Goal: Submit feedback/report problem: Submit feedback/report problem

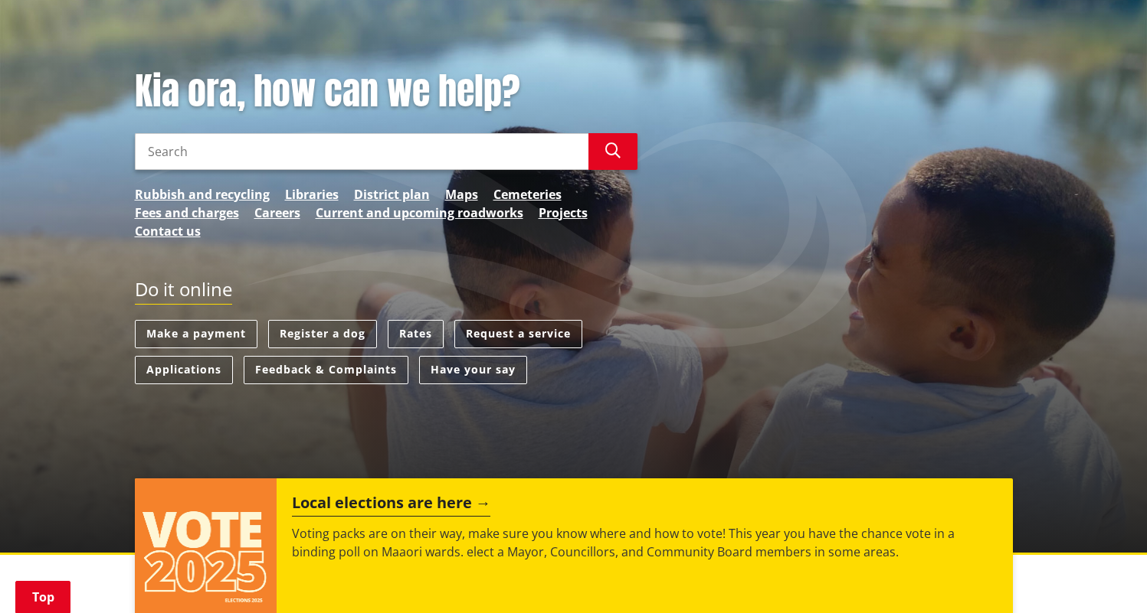
scroll to position [163, 0]
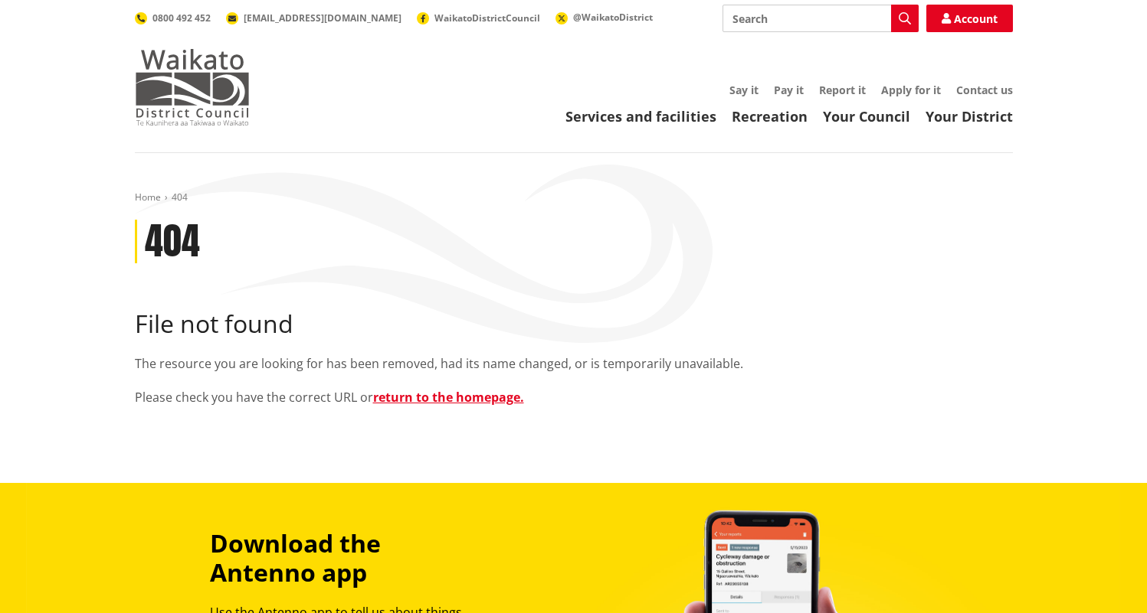
click at [191, 64] on img at bounding box center [192, 87] width 115 height 77
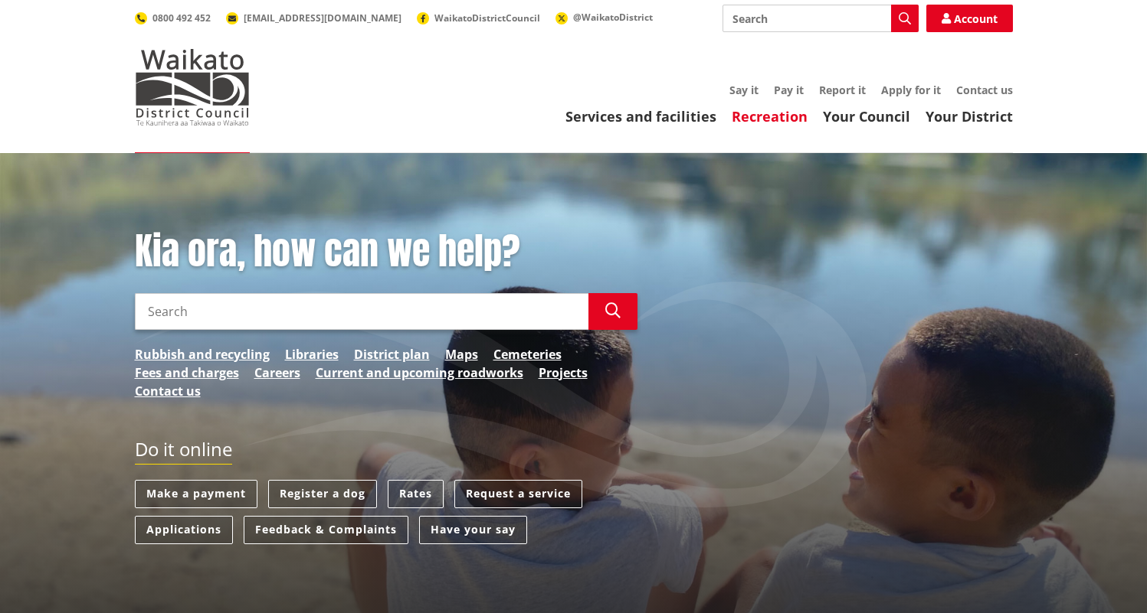
click at [773, 120] on link "Recreation" at bounding box center [769, 116] width 76 height 18
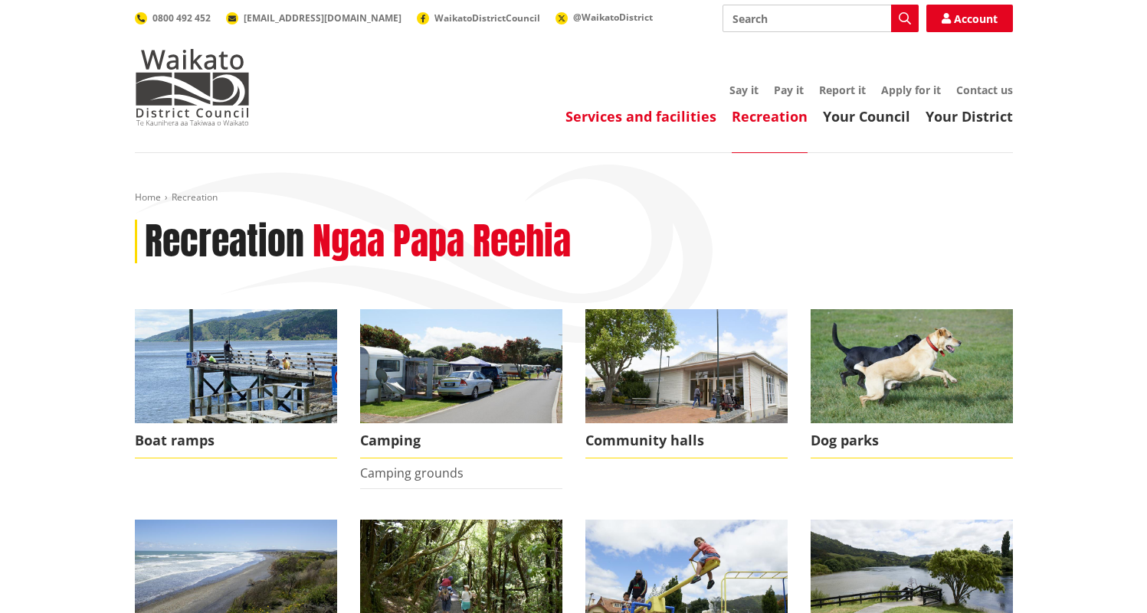
click at [647, 118] on link "Services and facilities" at bounding box center [640, 116] width 151 height 18
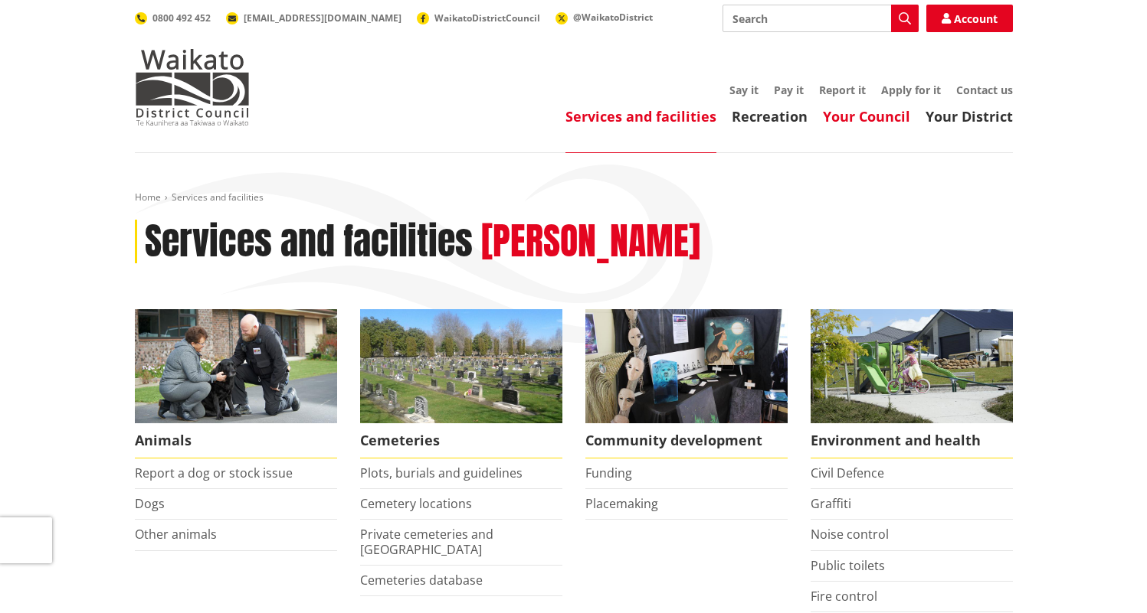
click at [885, 124] on link "Your Council" at bounding box center [866, 116] width 87 height 18
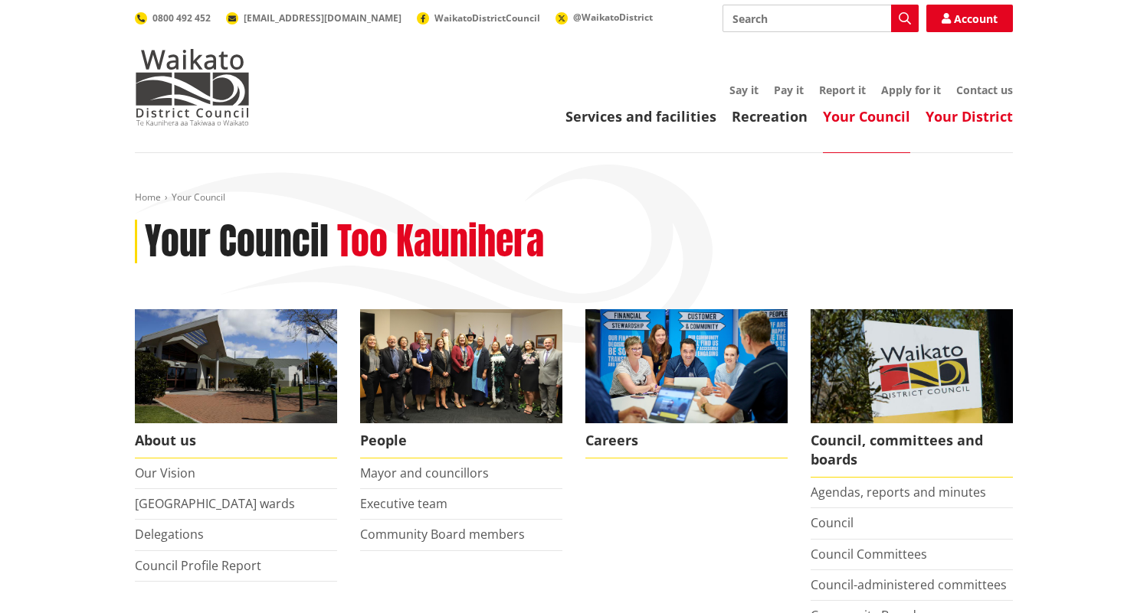
click at [975, 116] on link "Your District" at bounding box center [968, 116] width 87 height 18
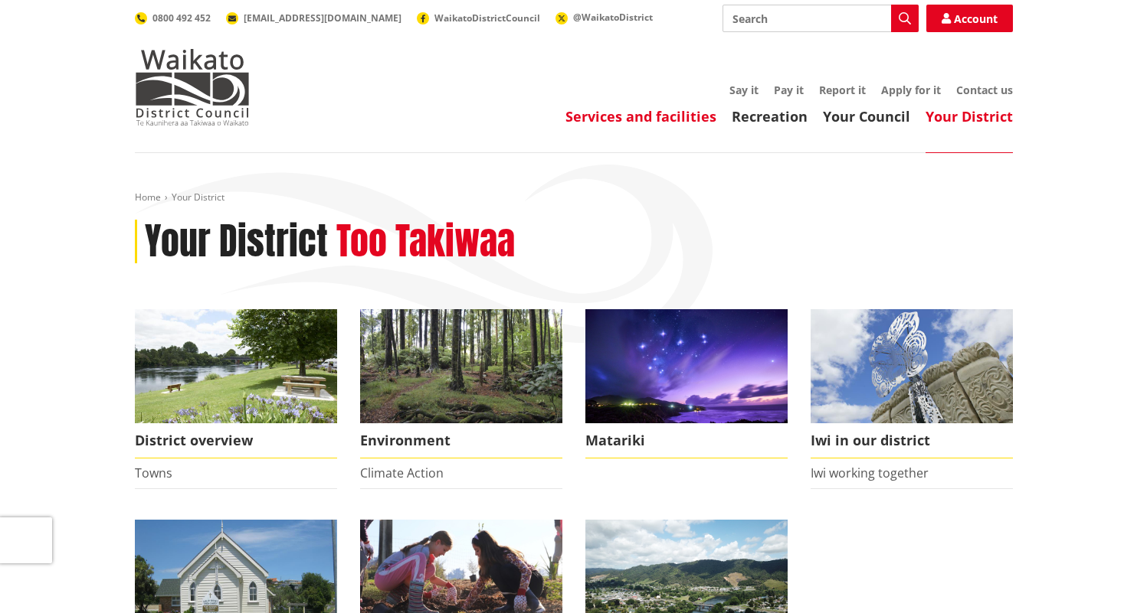
click at [653, 116] on link "Services and facilities" at bounding box center [640, 116] width 151 height 18
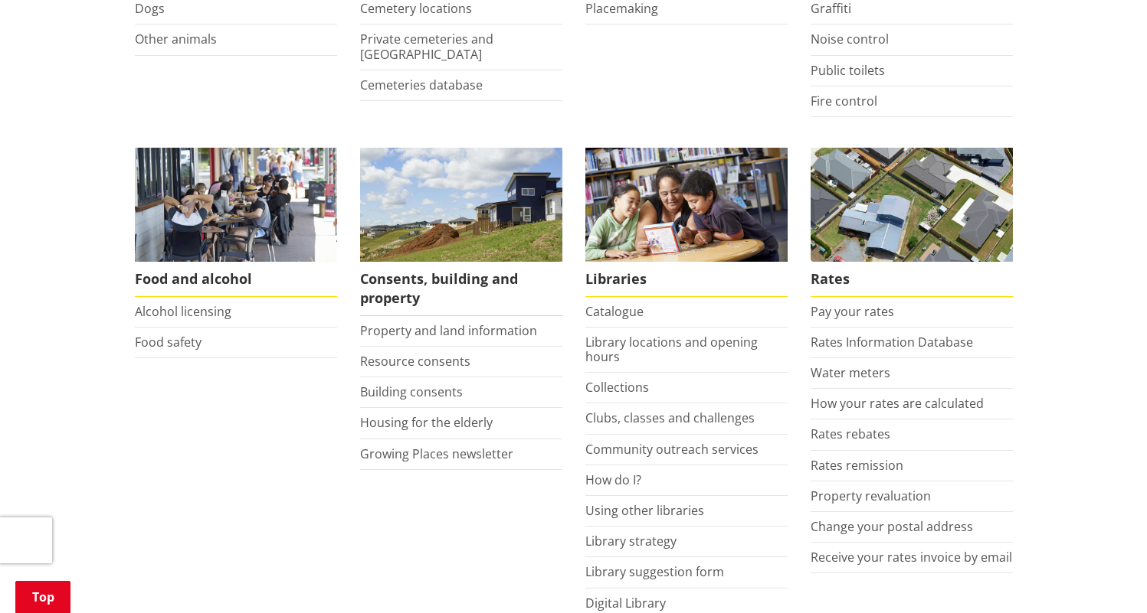
scroll to position [530, 0]
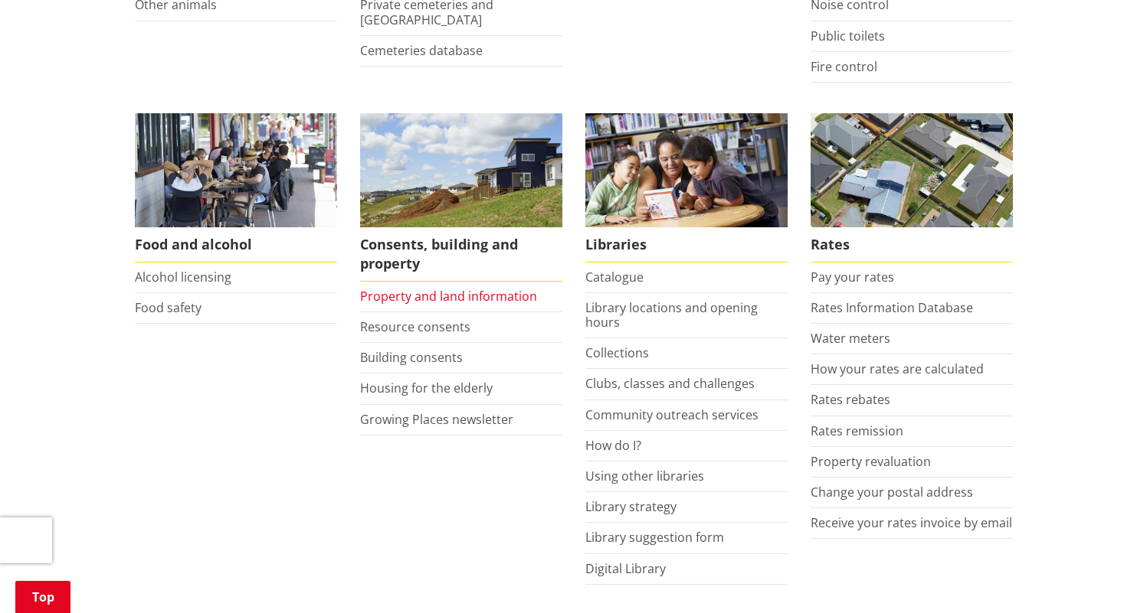
click at [394, 297] on link "Property and land information" at bounding box center [448, 296] width 177 height 17
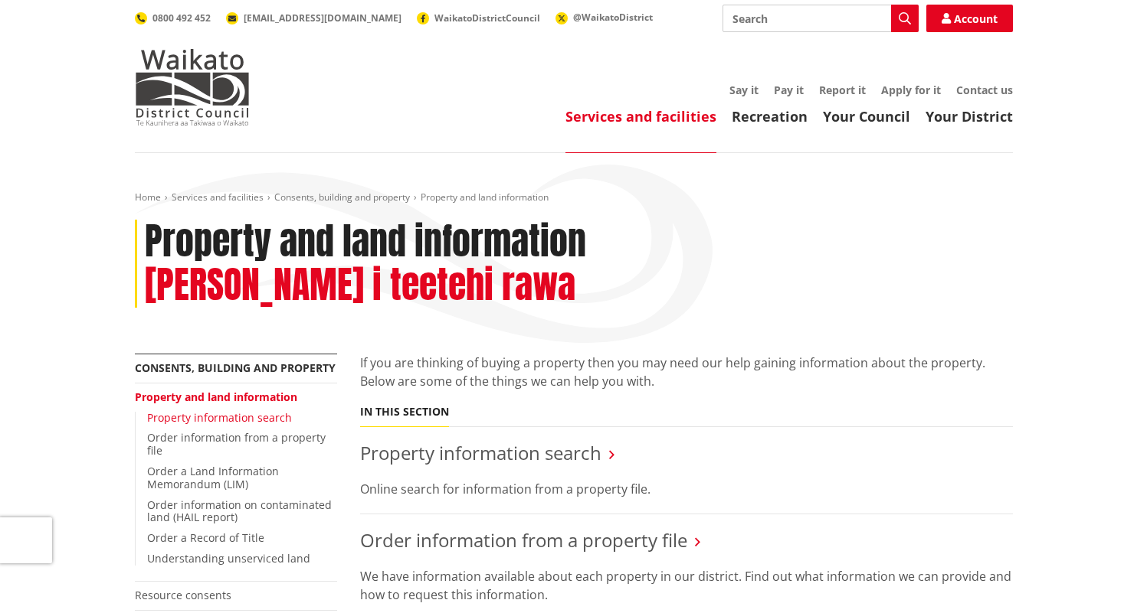
click at [264, 411] on link "Property information search" at bounding box center [219, 418] width 145 height 15
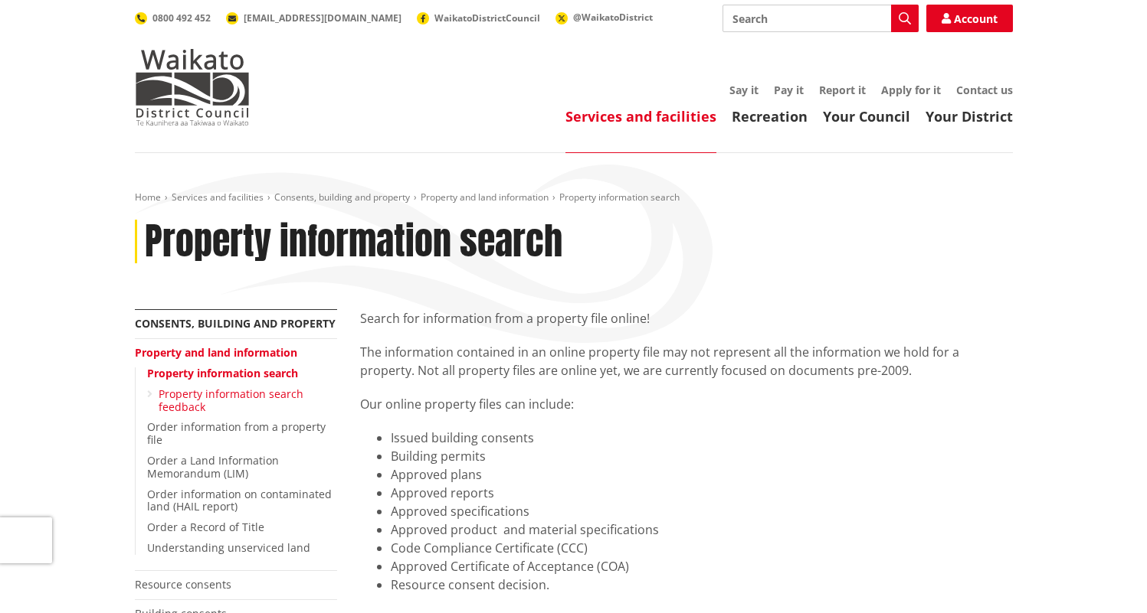
click at [255, 396] on link "Property information search feedback" at bounding box center [231, 401] width 145 height 28
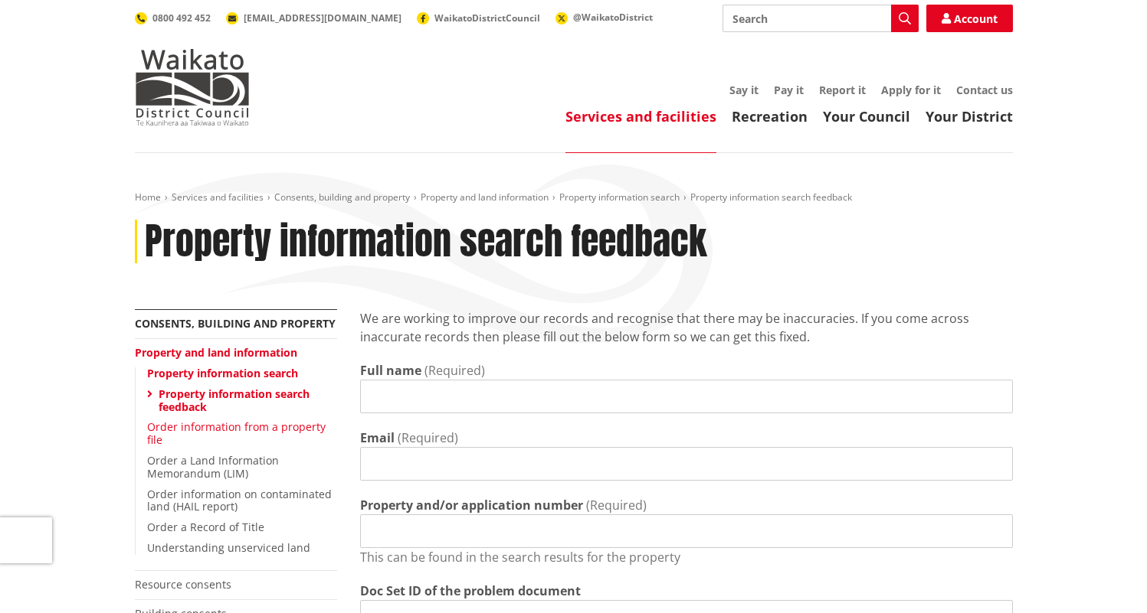
click at [260, 430] on link "Order information from a property file" at bounding box center [236, 434] width 178 height 28
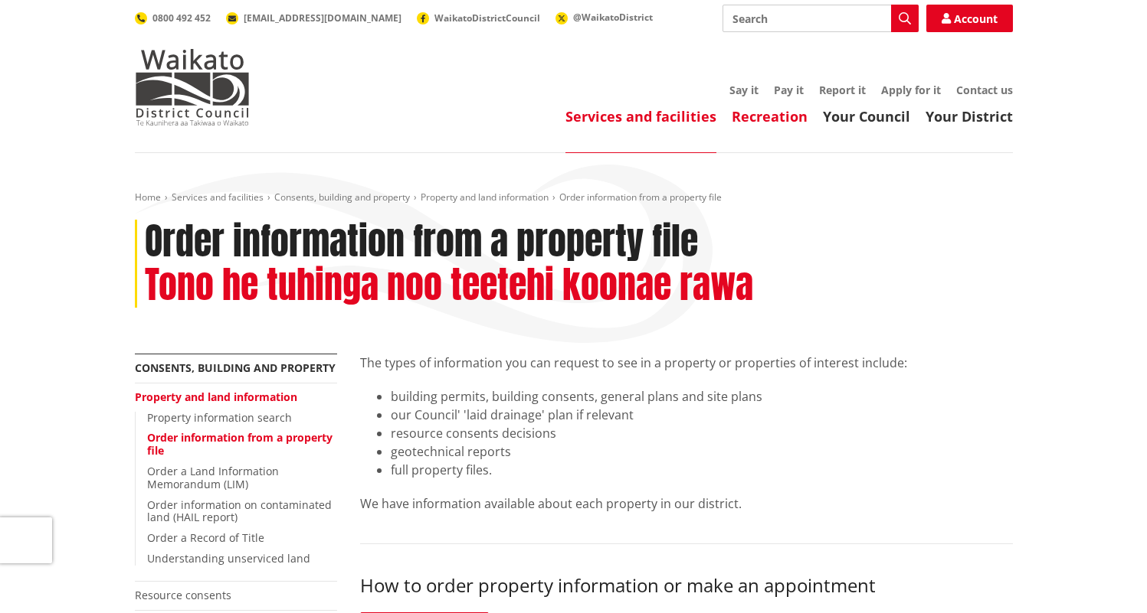
click at [770, 124] on link "Recreation" at bounding box center [769, 116] width 76 height 18
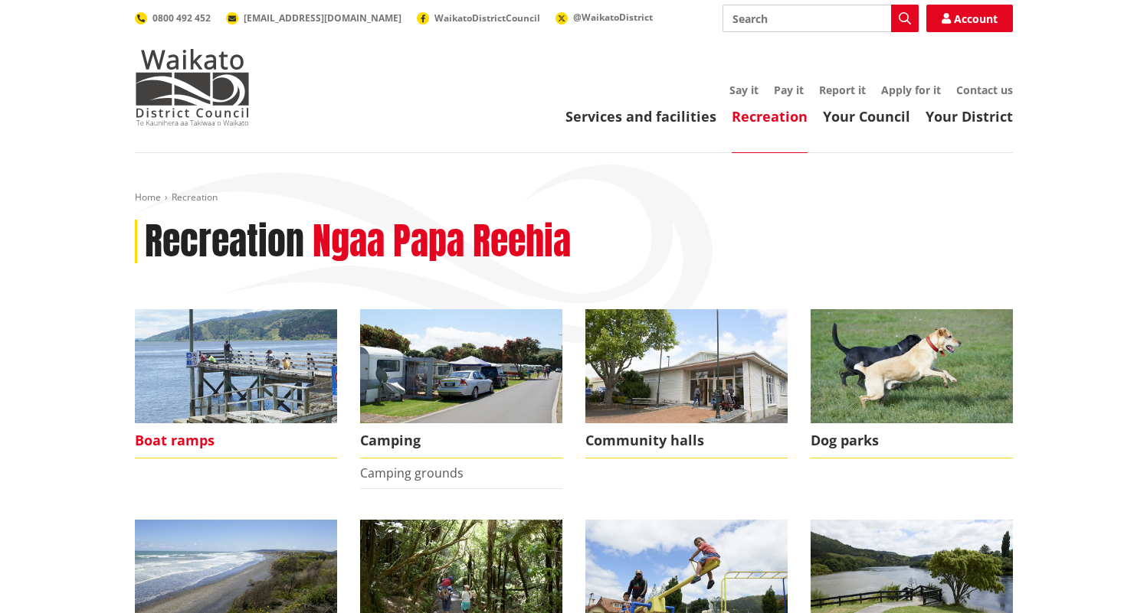
click at [231, 392] on img at bounding box center [236, 366] width 202 height 114
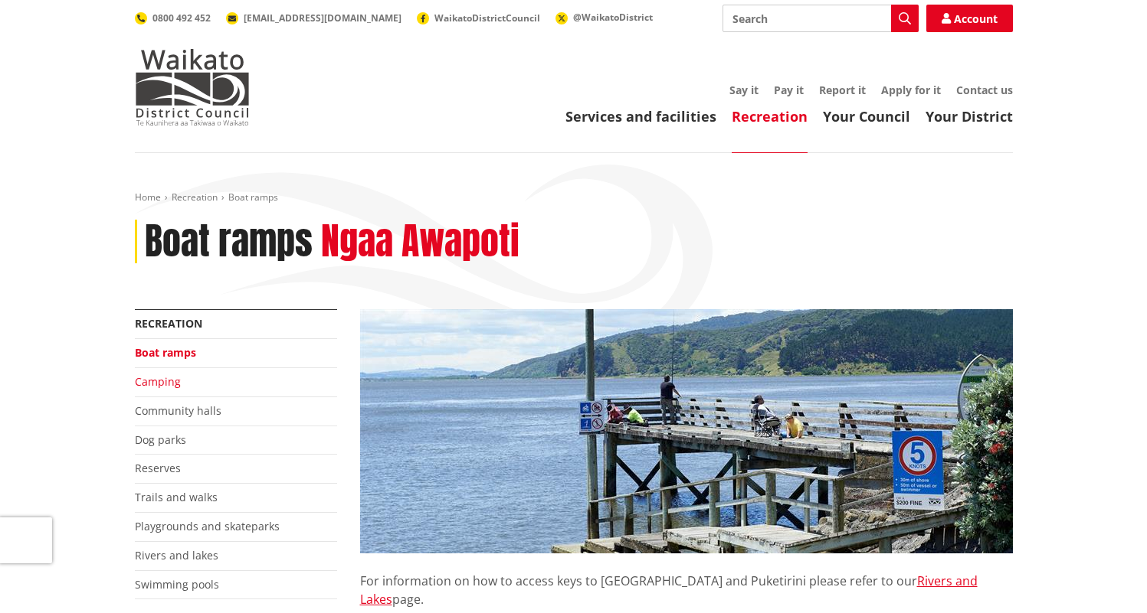
click at [166, 382] on link "Camping" at bounding box center [158, 382] width 46 height 15
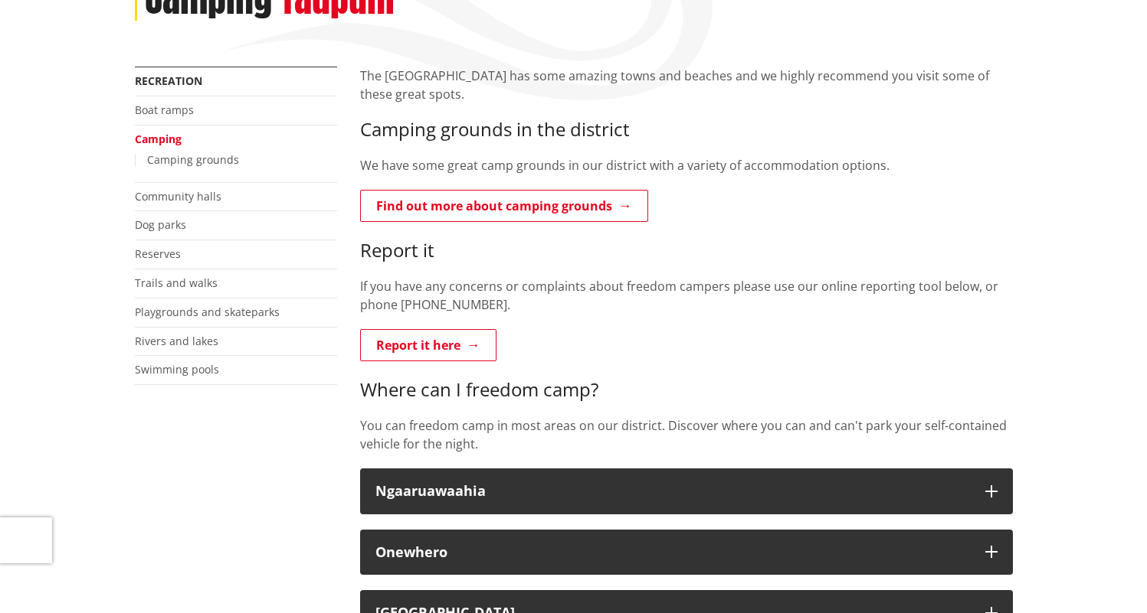
scroll to position [496, 0]
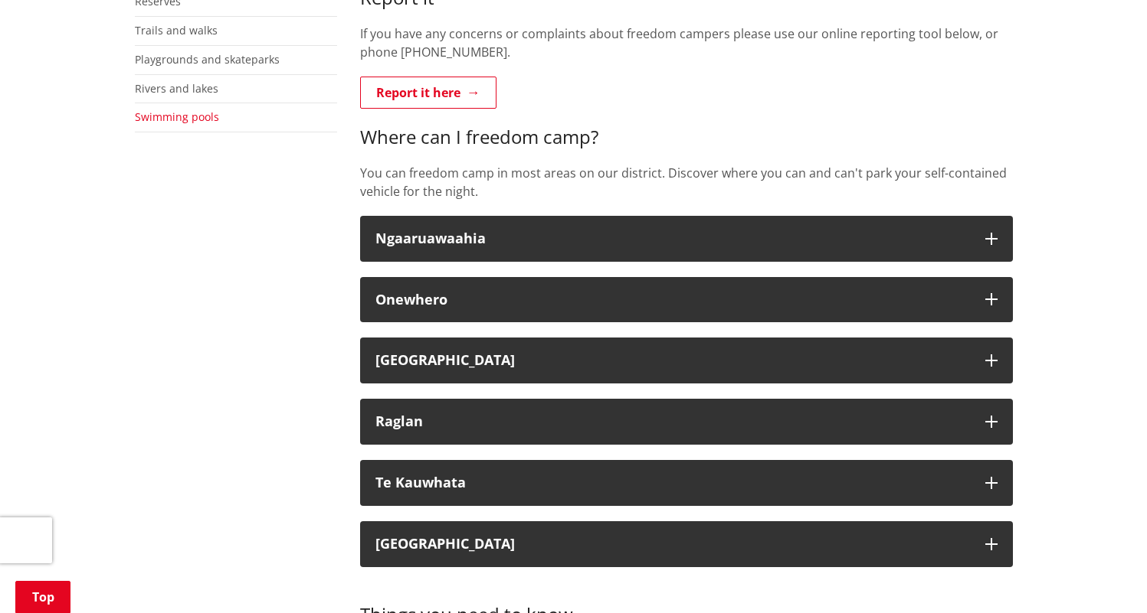
click at [189, 124] on link "Swimming pools" at bounding box center [177, 117] width 84 height 15
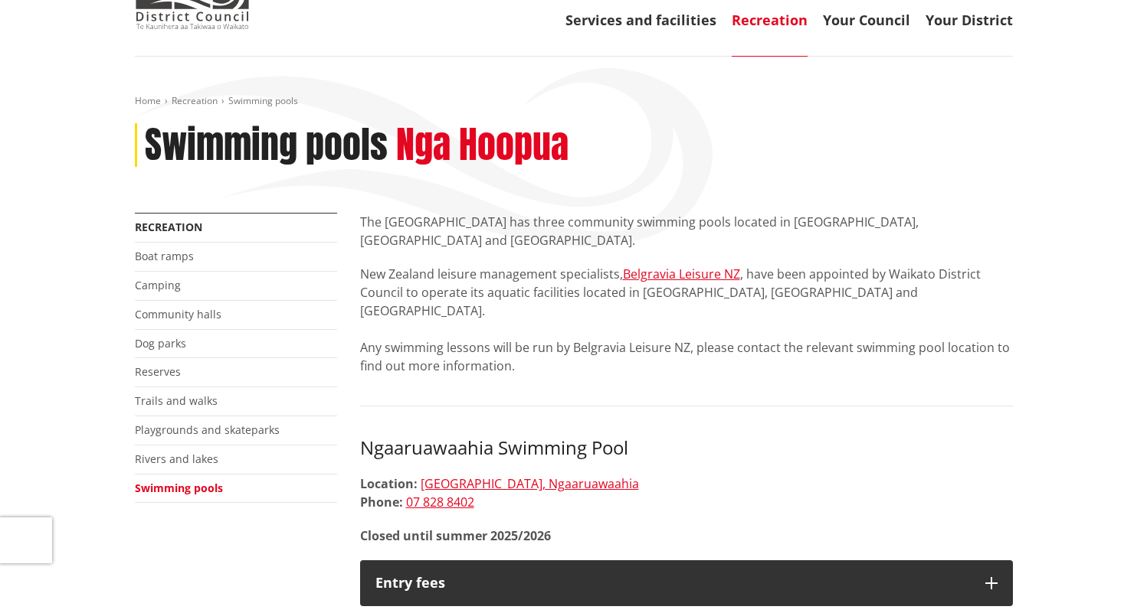
scroll to position [84, 0]
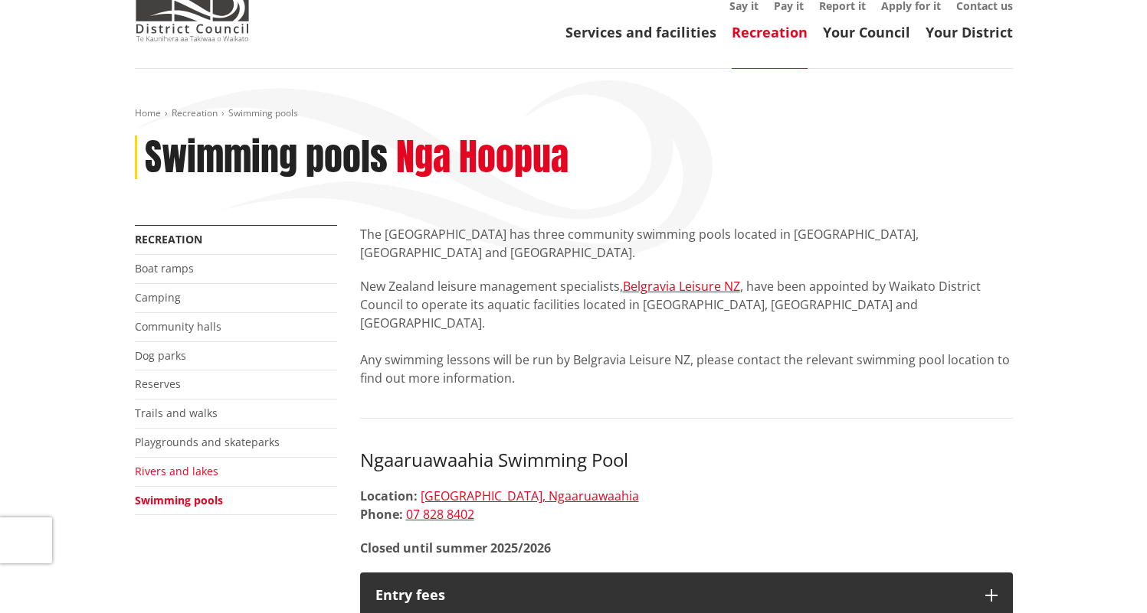
click at [201, 473] on link "Rivers and lakes" at bounding box center [176, 471] width 83 height 15
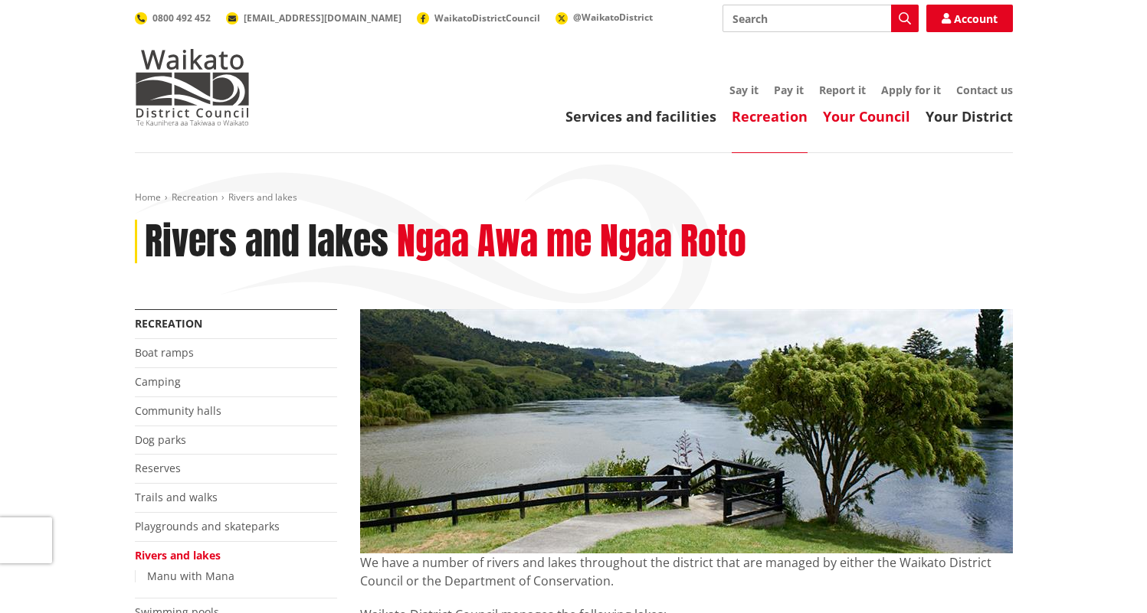
click at [866, 123] on link "Your Council" at bounding box center [866, 116] width 87 height 18
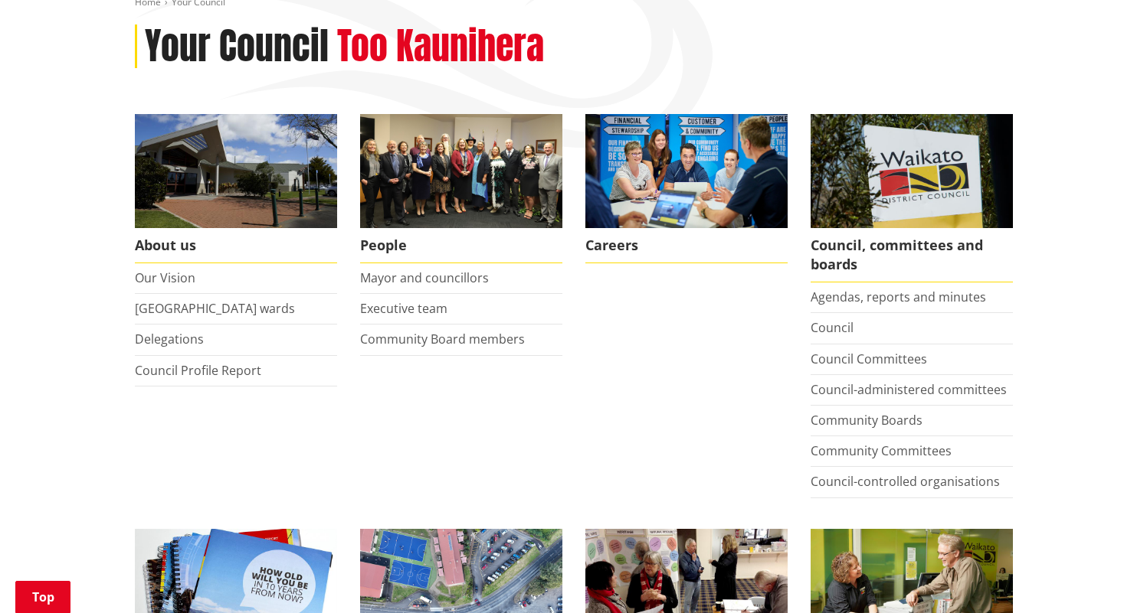
scroll to position [340, 0]
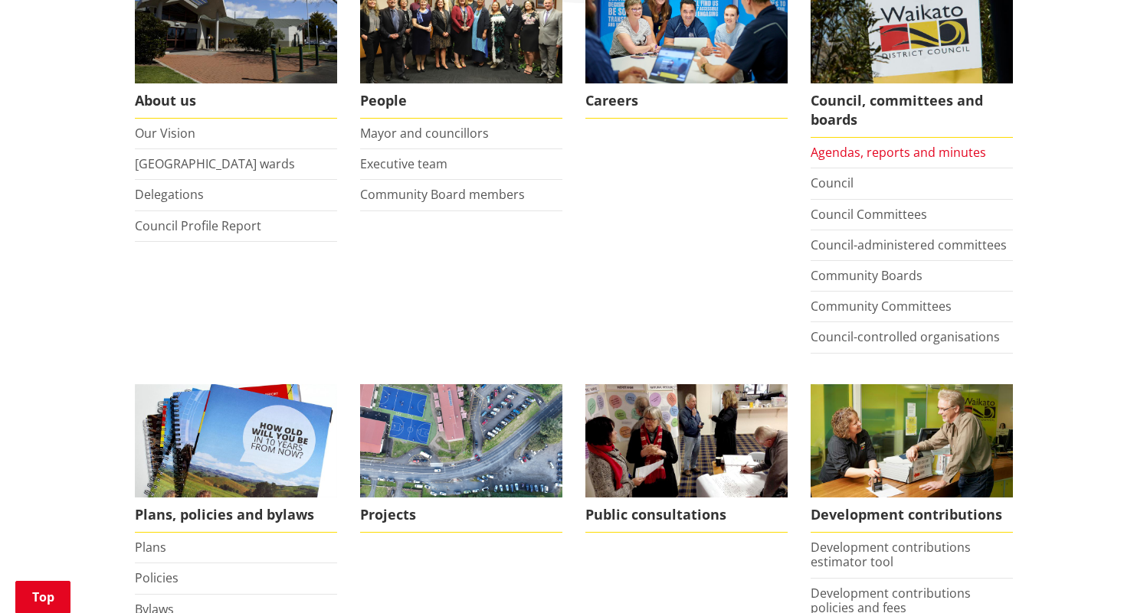
click at [830, 157] on link "Agendas, reports and minutes" at bounding box center [897, 152] width 175 height 17
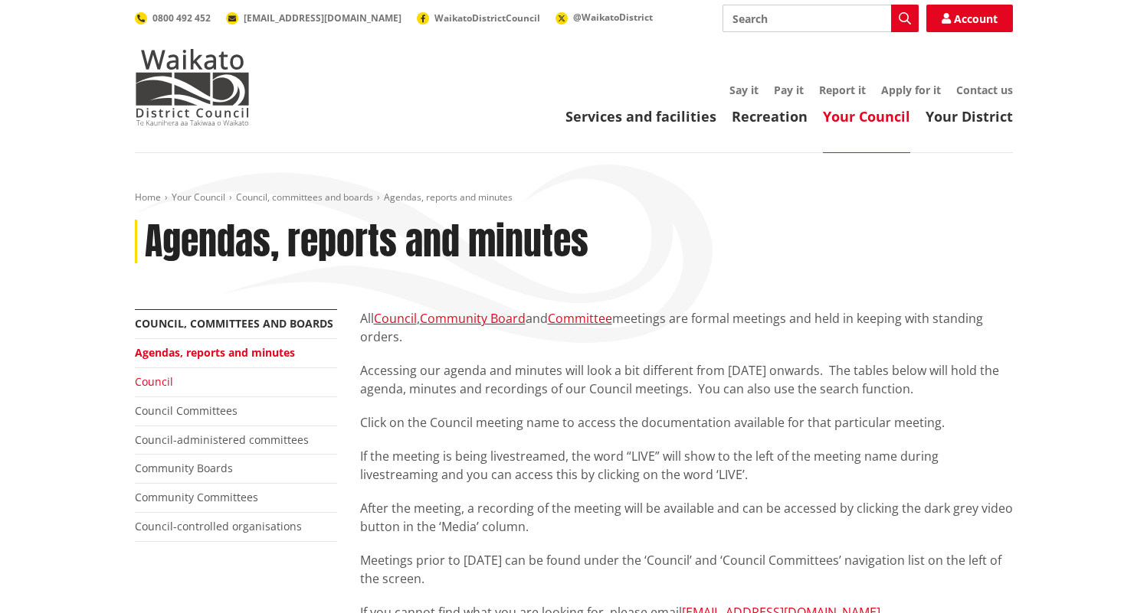
click at [160, 380] on link "Council" at bounding box center [154, 382] width 38 height 15
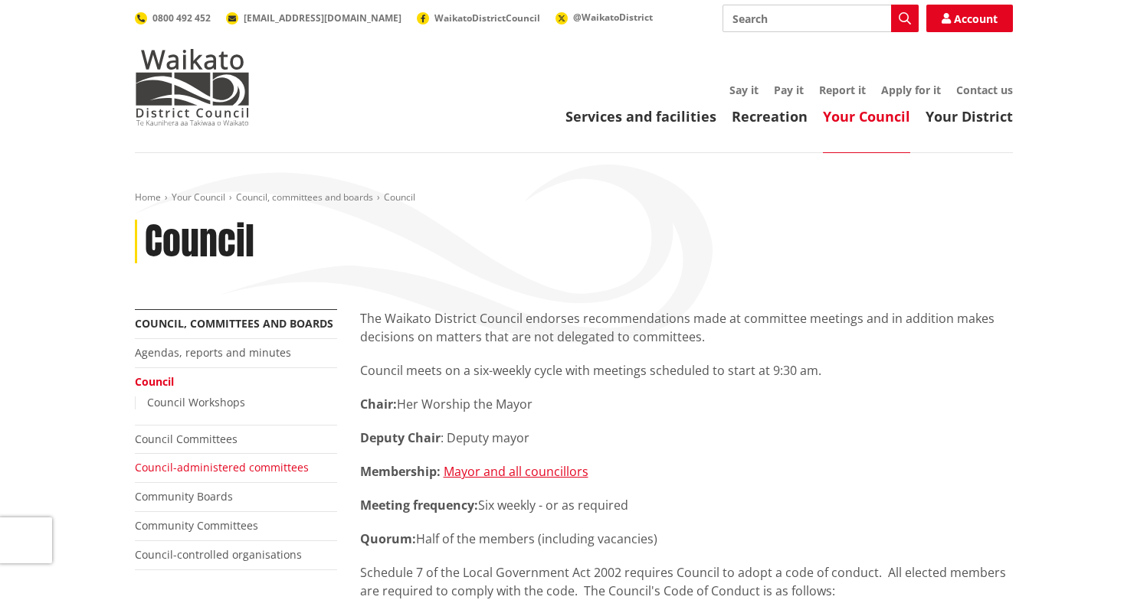
click at [202, 469] on link "Council-administered committees" at bounding box center [222, 467] width 174 height 15
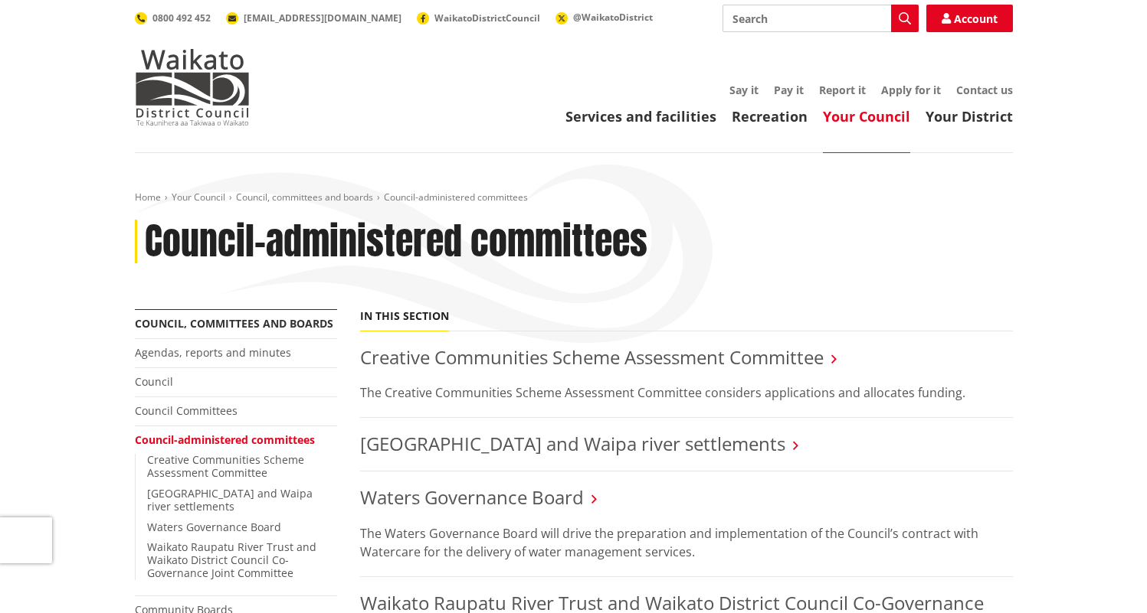
click at [204, 502] on ul "Creative Communities Scheme Assessment Committee [GEOGRAPHIC_DATA] and Waipa ri…" at bounding box center [236, 517] width 202 height 126
click at [219, 493] on link "[GEOGRAPHIC_DATA] and Waipa river settlements" at bounding box center [229, 500] width 165 height 28
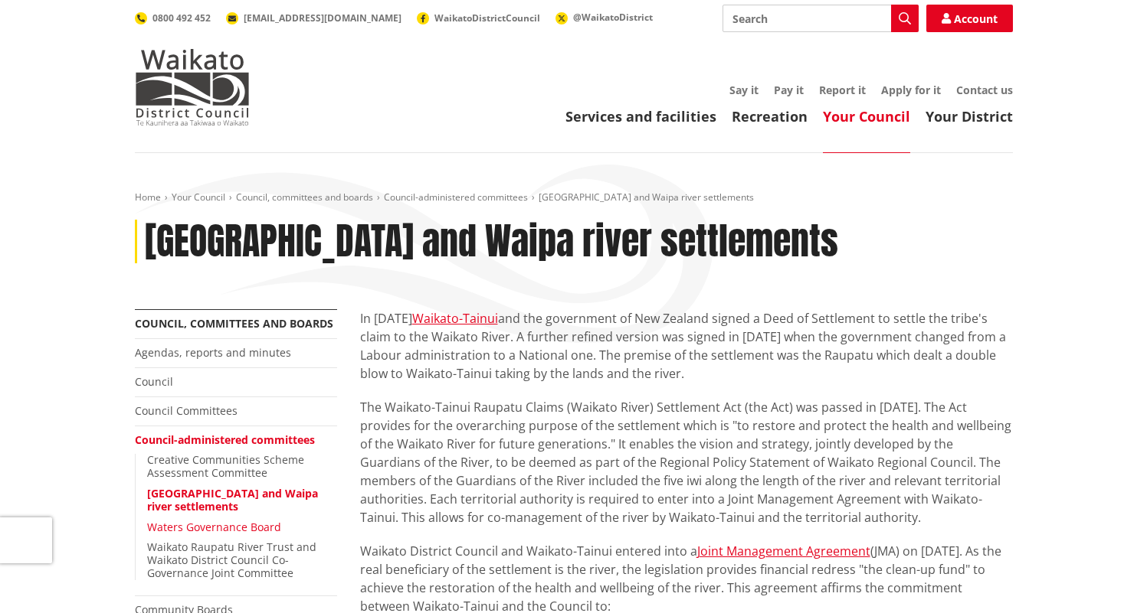
click at [215, 527] on link "Waters Governance Board" at bounding box center [214, 527] width 134 height 15
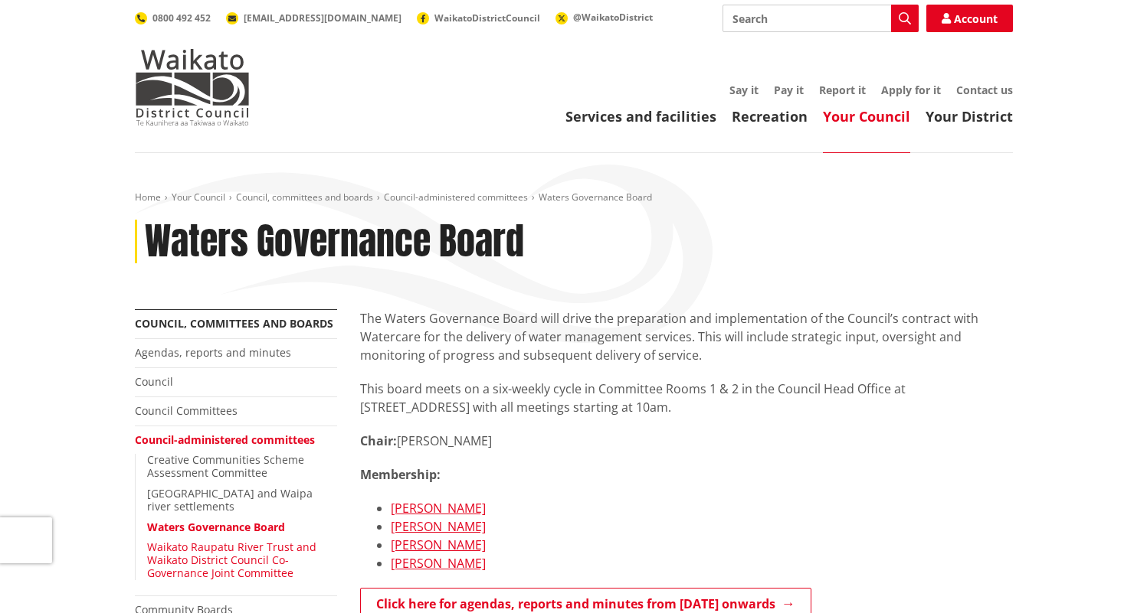
click at [218, 551] on link "Waikato Raupatu River Trust and Waikato District Council Co-Governance Joint Co…" at bounding box center [231, 560] width 169 height 41
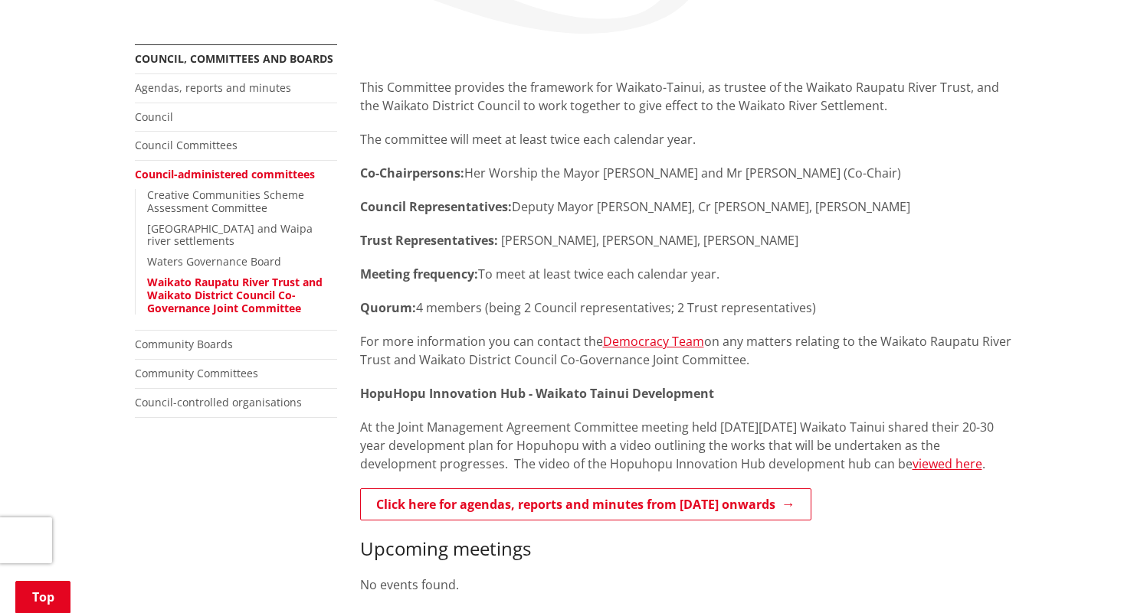
scroll to position [328, 0]
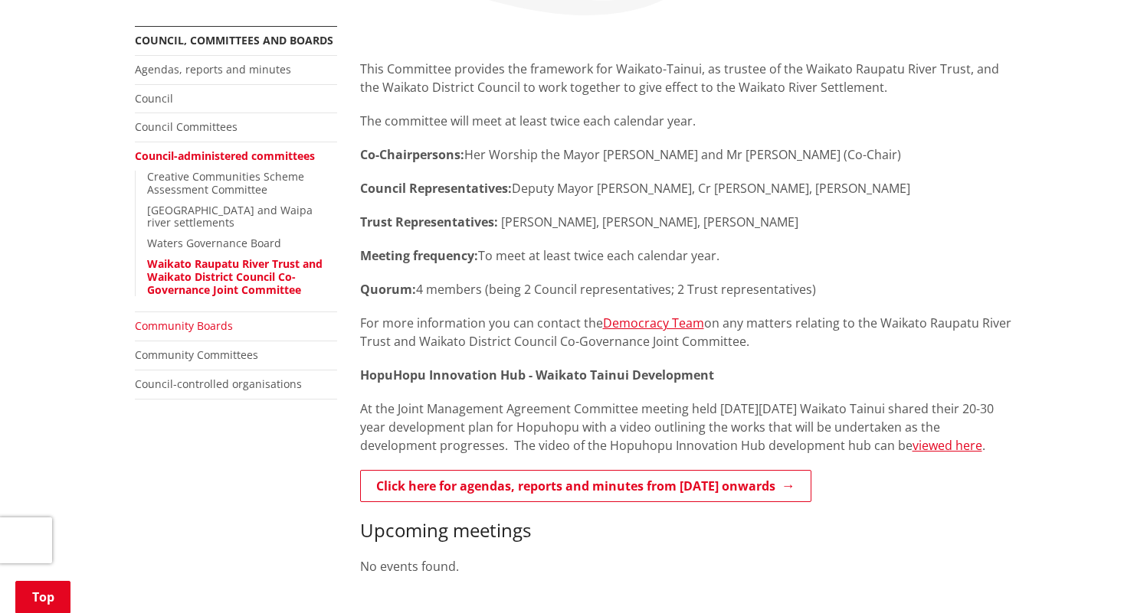
click at [201, 319] on link "Community Boards" at bounding box center [184, 326] width 98 height 15
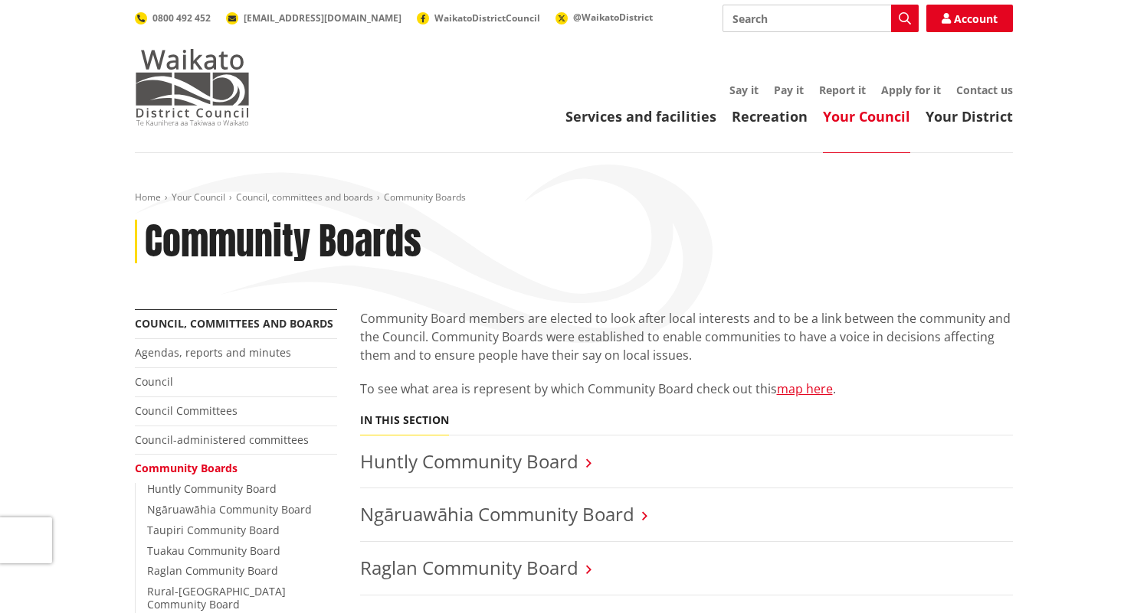
click at [220, 83] on img at bounding box center [192, 87] width 115 height 77
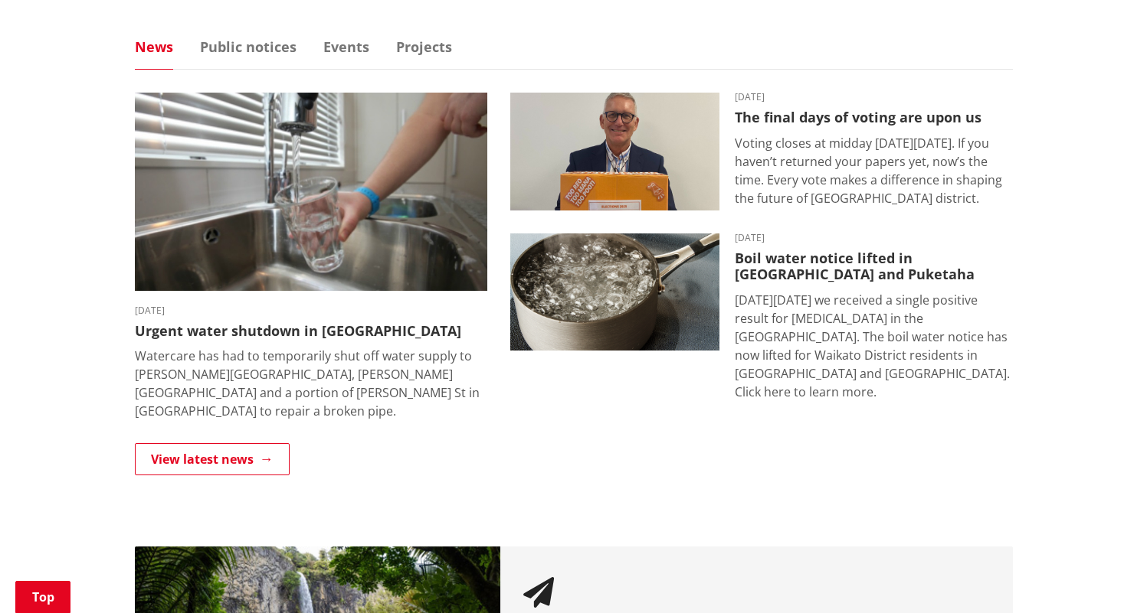
scroll to position [968, 0]
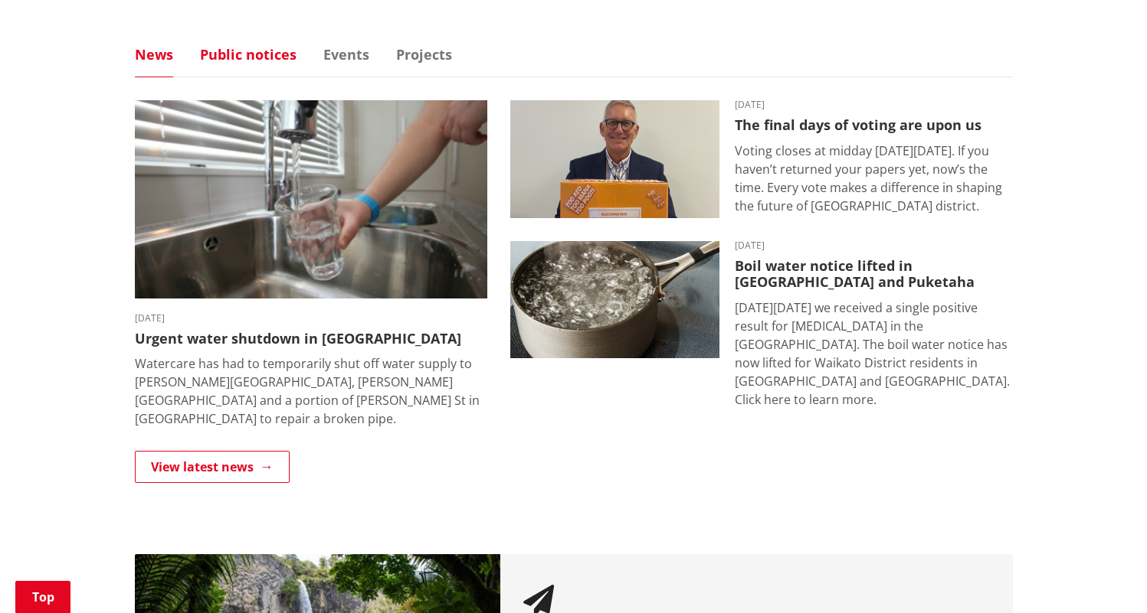
click at [224, 54] on link "Public notices" at bounding box center [248, 54] width 97 height 14
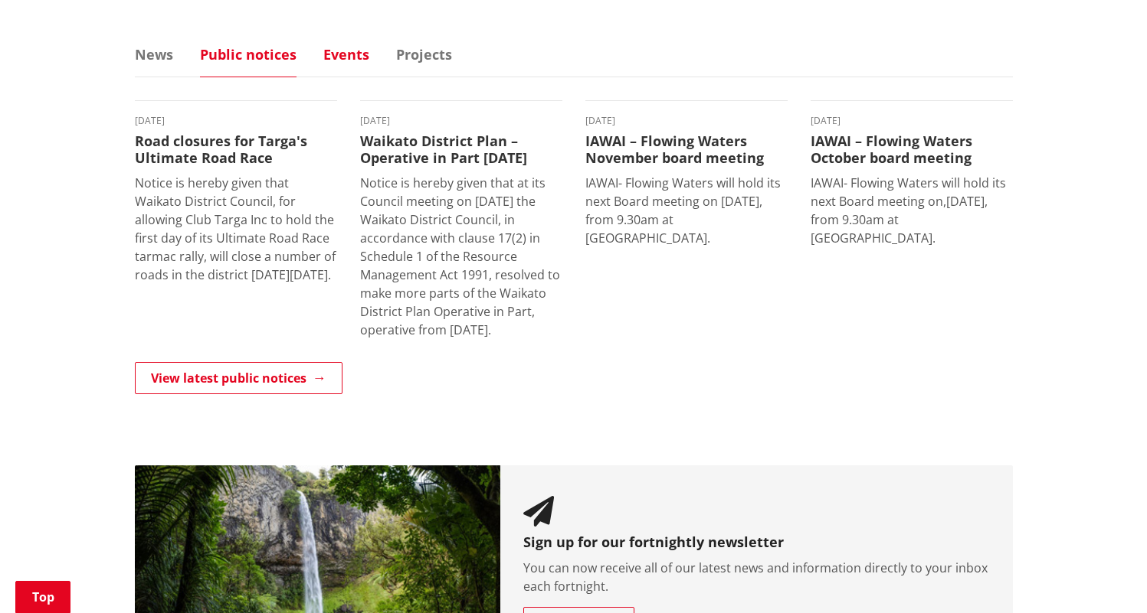
click at [358, 52] on link "Events" at bounding box center [346, 54] width 46 height 14
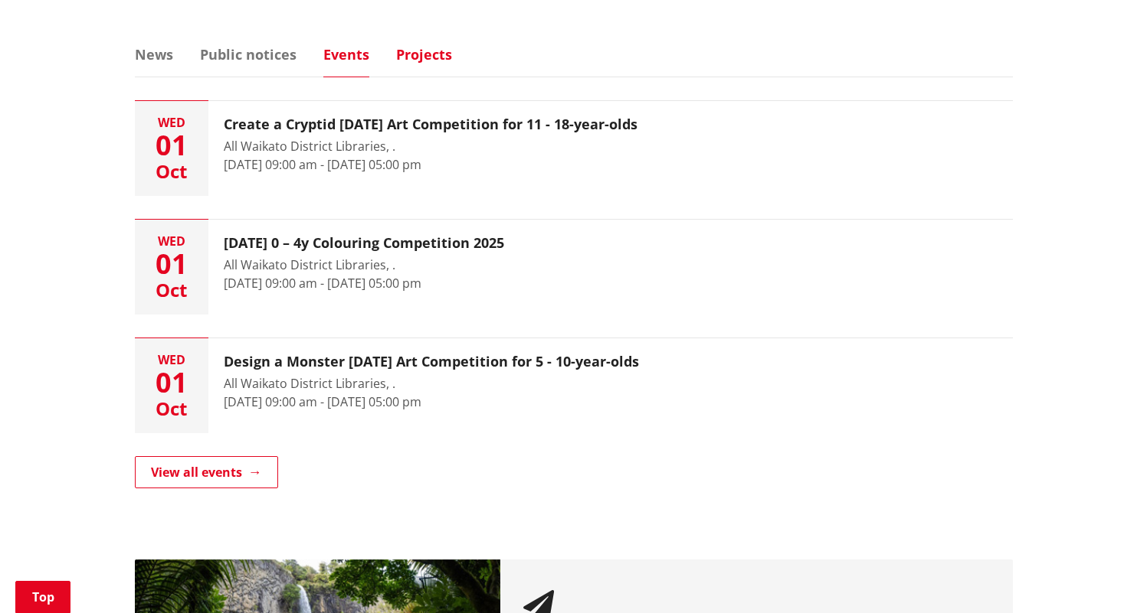
click at [429, 58] on link "Projects" at bounding box center [424, 54] width 56 height 14
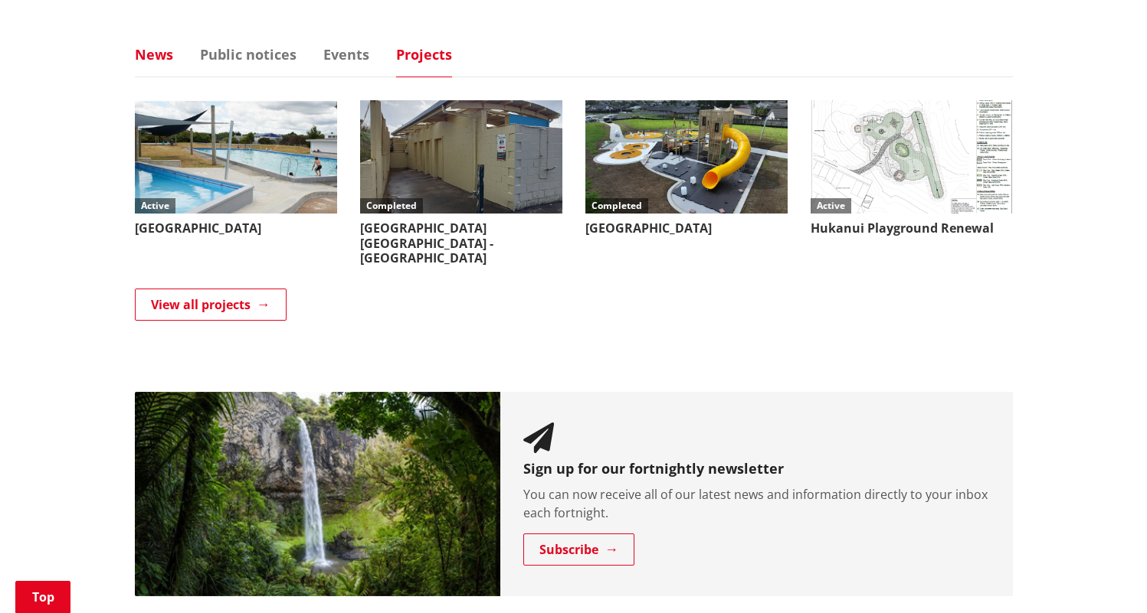
click at [155, 61] on link "News" at bounding box center [154, 54] width 38 height 14
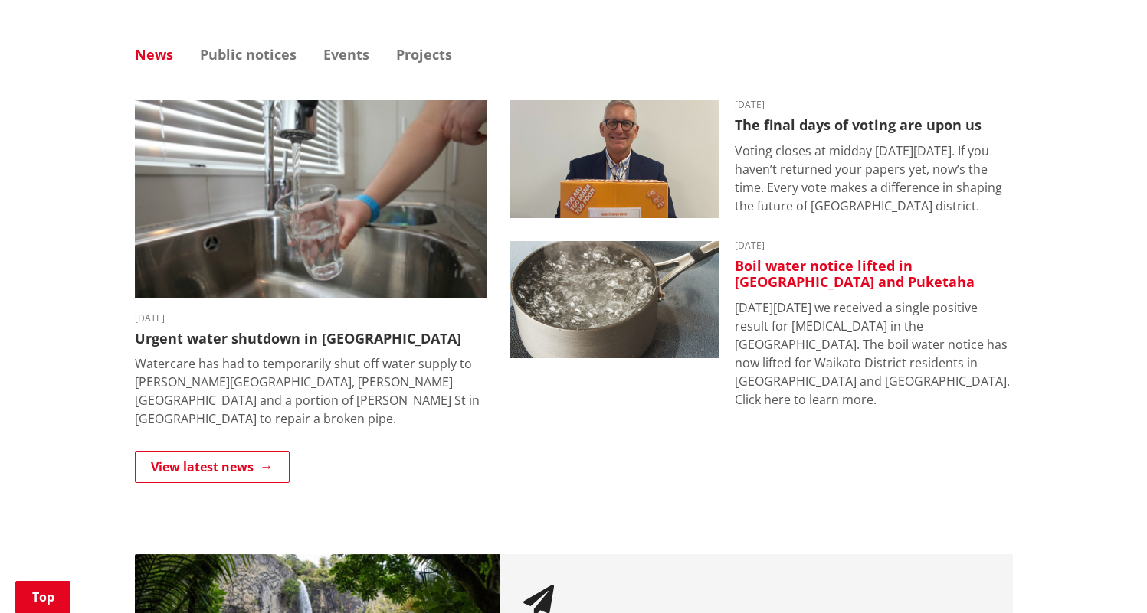
click at [694, 319] on img at bounding box center [614, 300] width 209 height 118
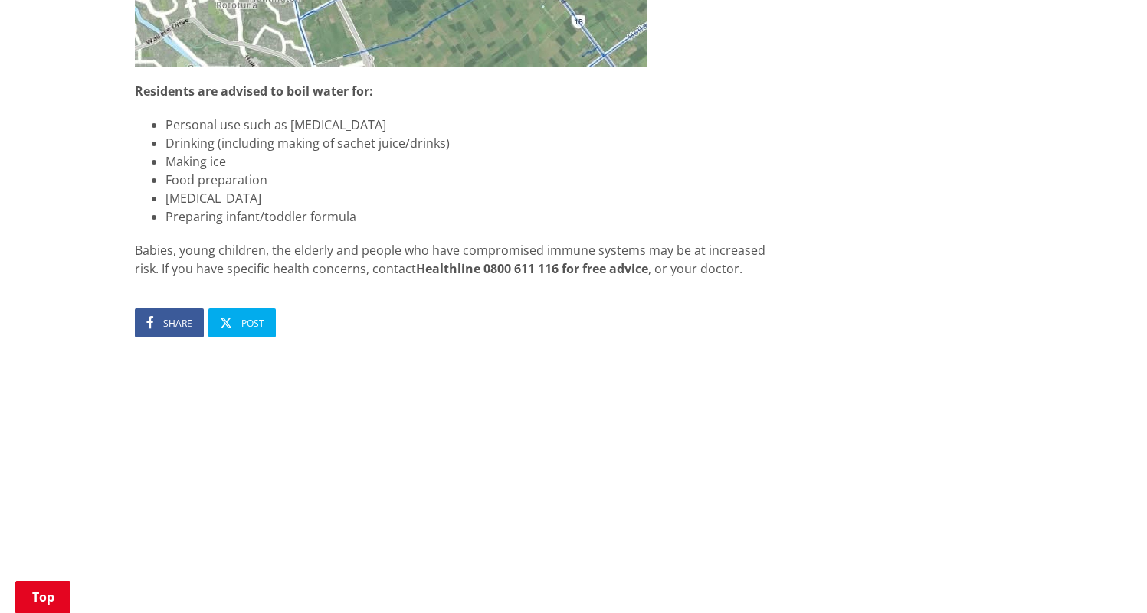
scroll to position [2568, 0]
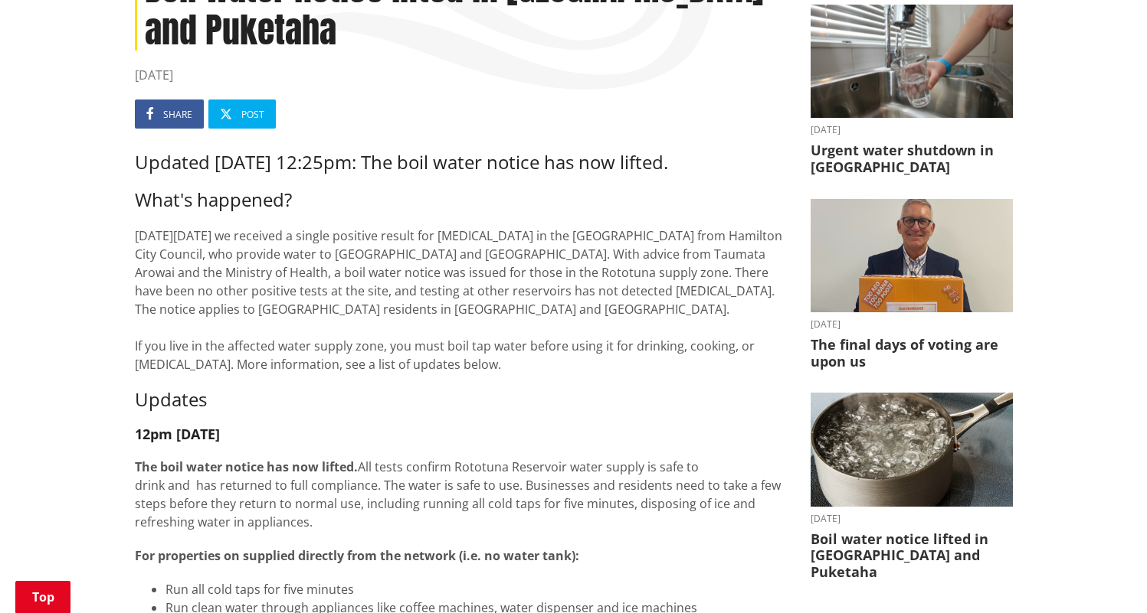
scroll to position [0, 0]
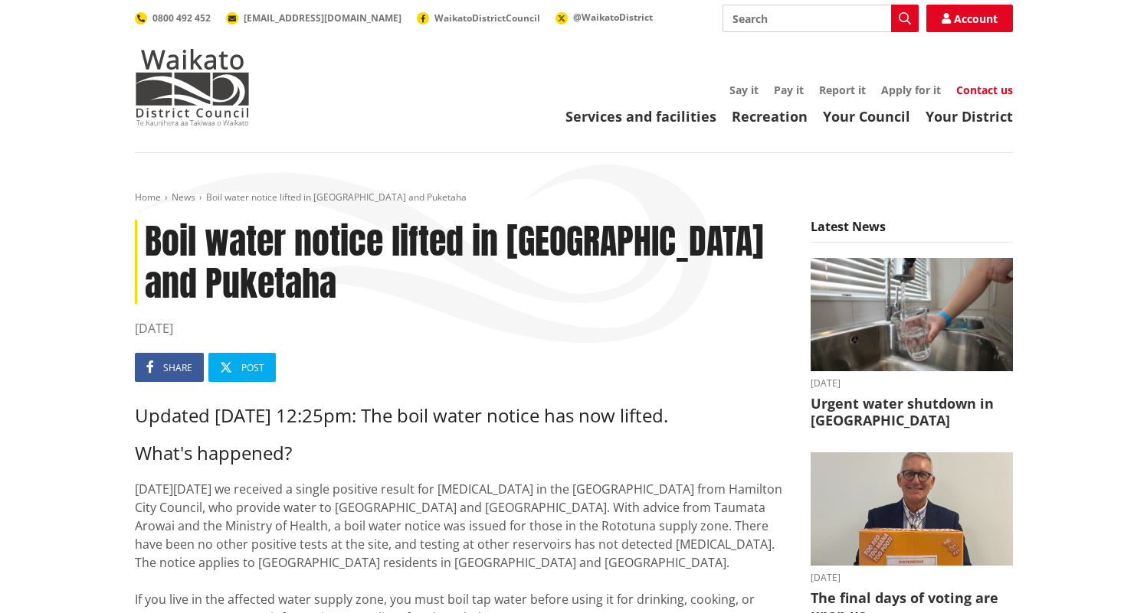
click at [980, 90] on link "Contact us" at bounding box center [984, 90] width 57 height 15
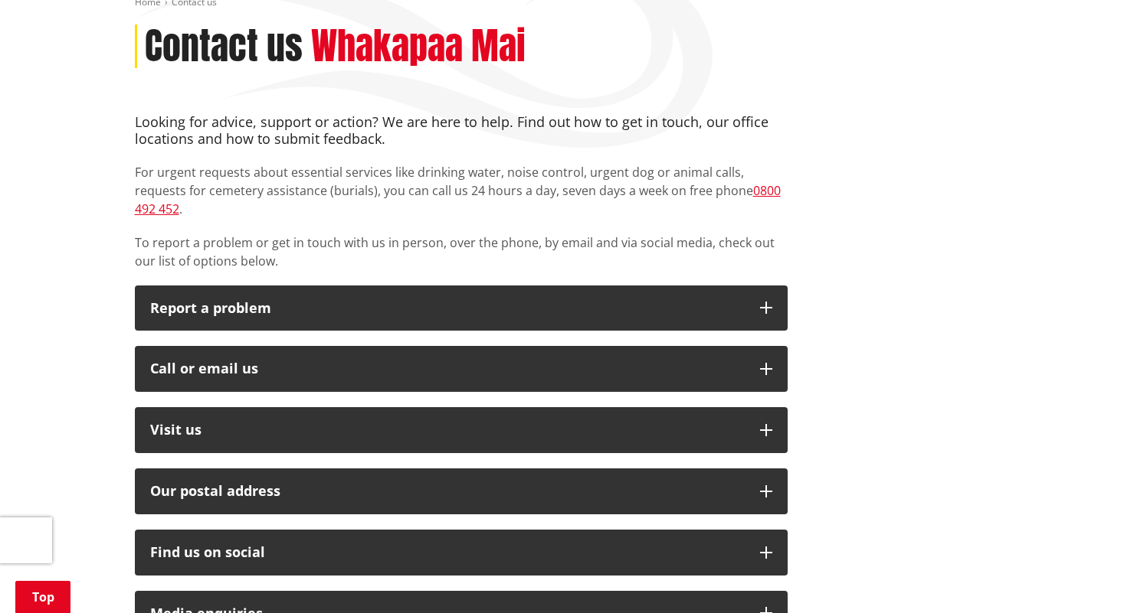
scroll to position [336, 0]
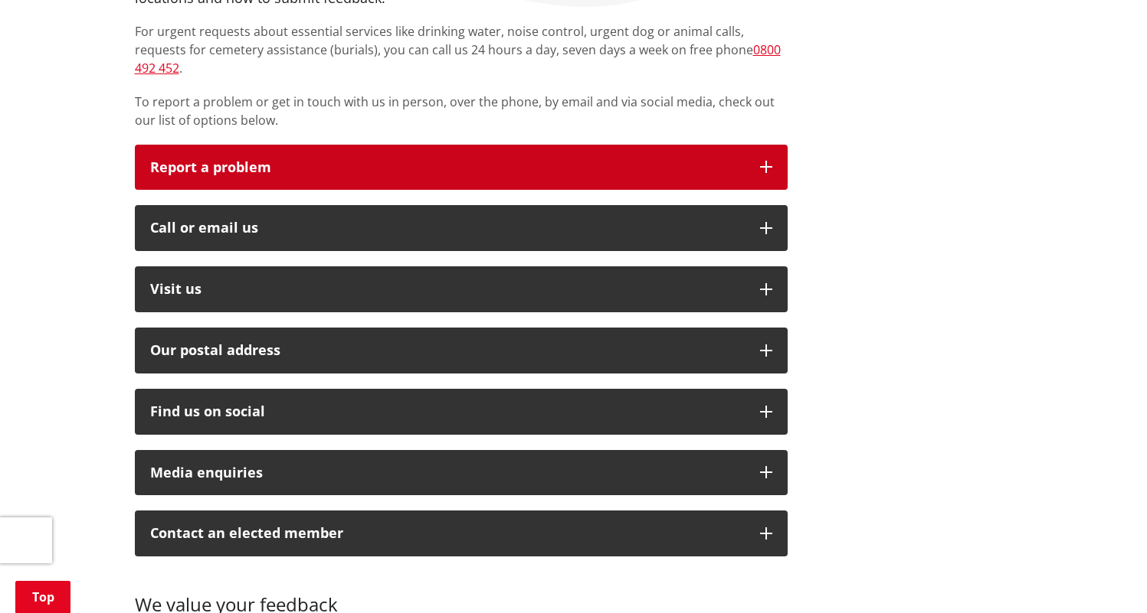
click at [757, 145] on button "Report a problem" at bounding box center [461, 168] width 653 height 46
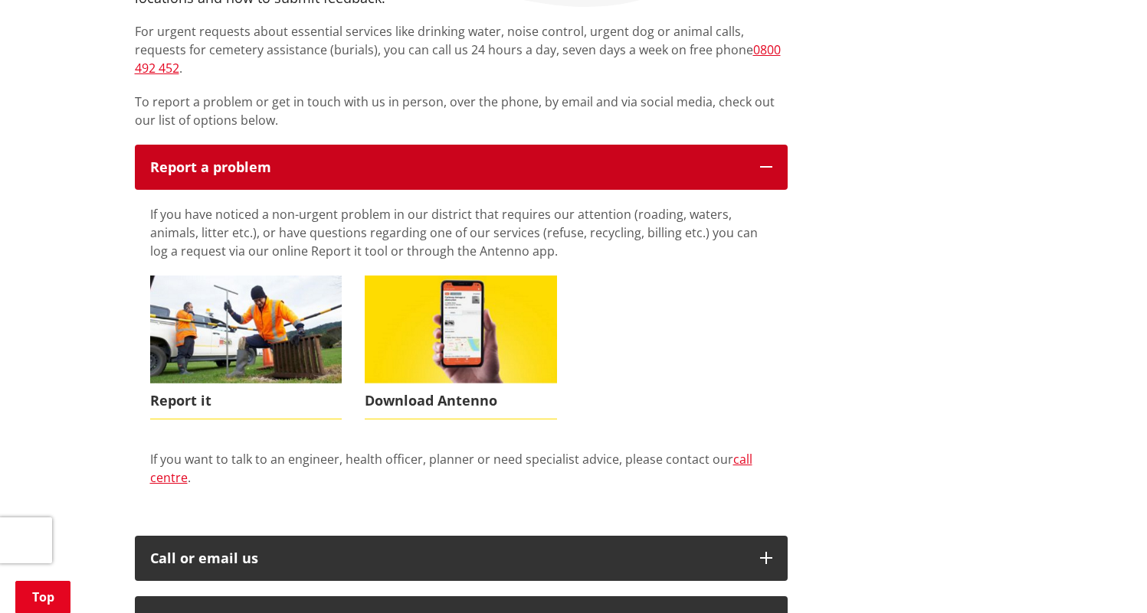
click at [757, 145] on button "Report a problem" at bounding box center [461, 168] width 653 height 46
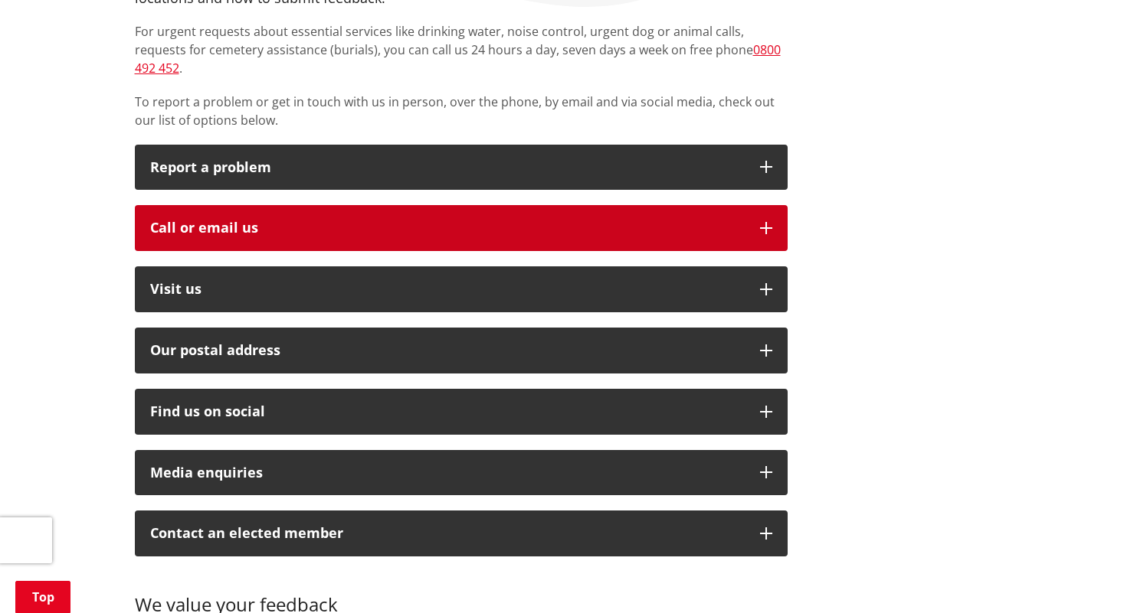
click at [762, 222] on icon "button" at bounding box center [766, 228] width 12 height 12
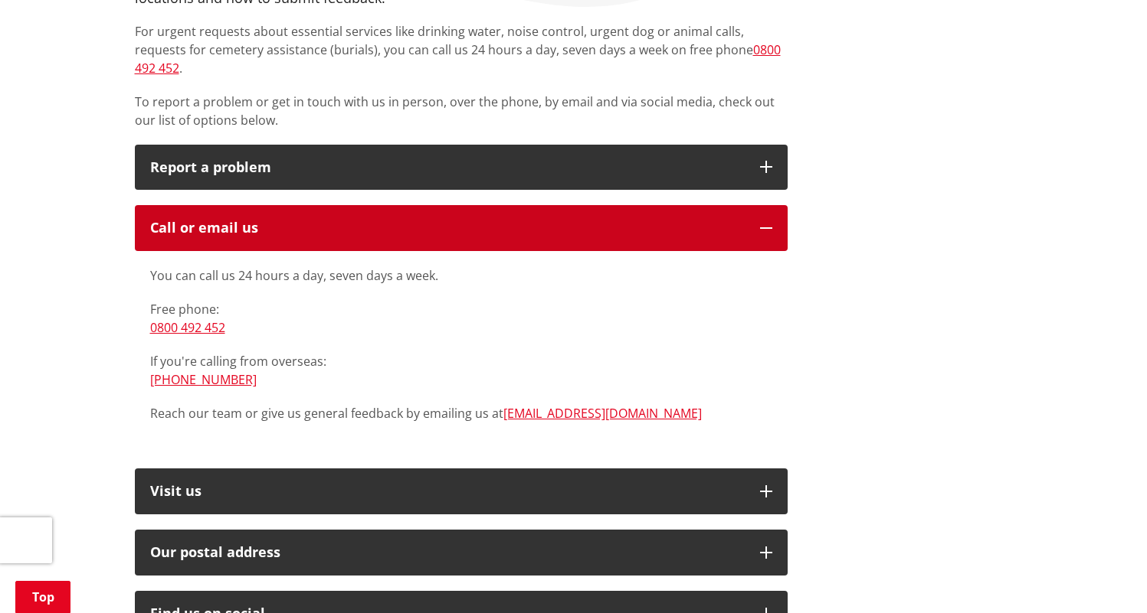
click at [762, 222] on icon "button" at bounding box center [766, 228] width 12 height 12
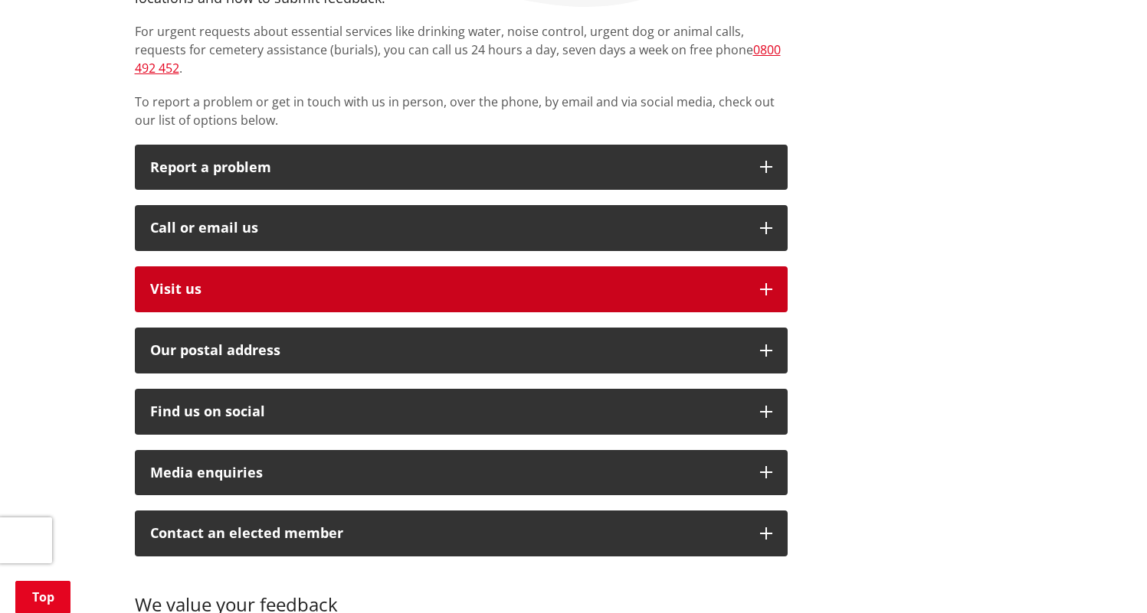
click at [762, 283] on icon "button" at bounding box center [766, 289] width 12 height 12
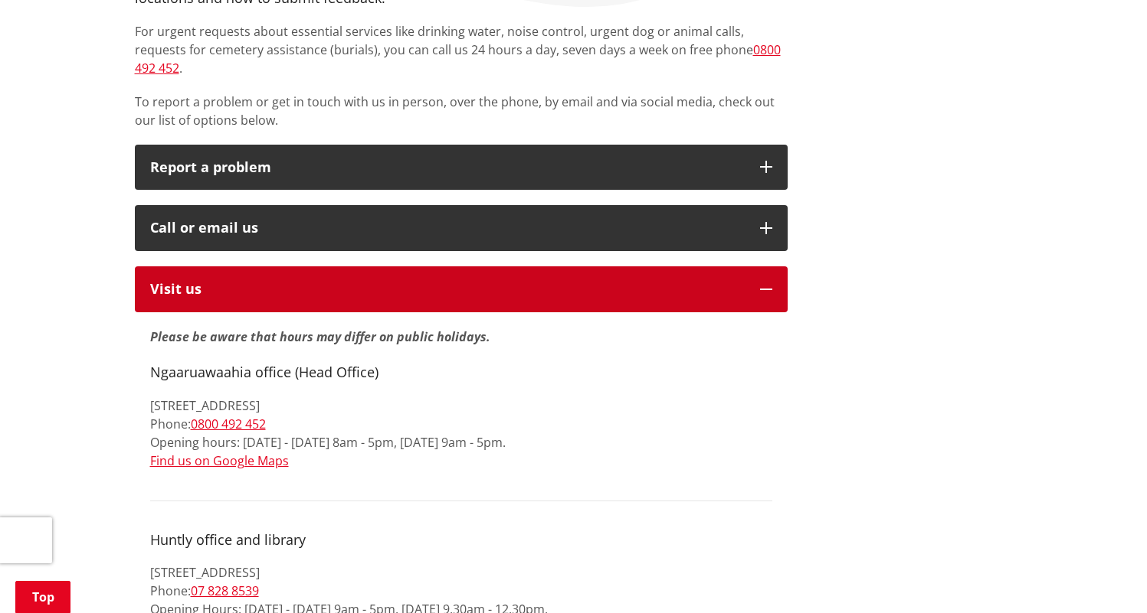
click at [762, 283] on icon "button" at bounding box center [766, 289] width 12 height 12
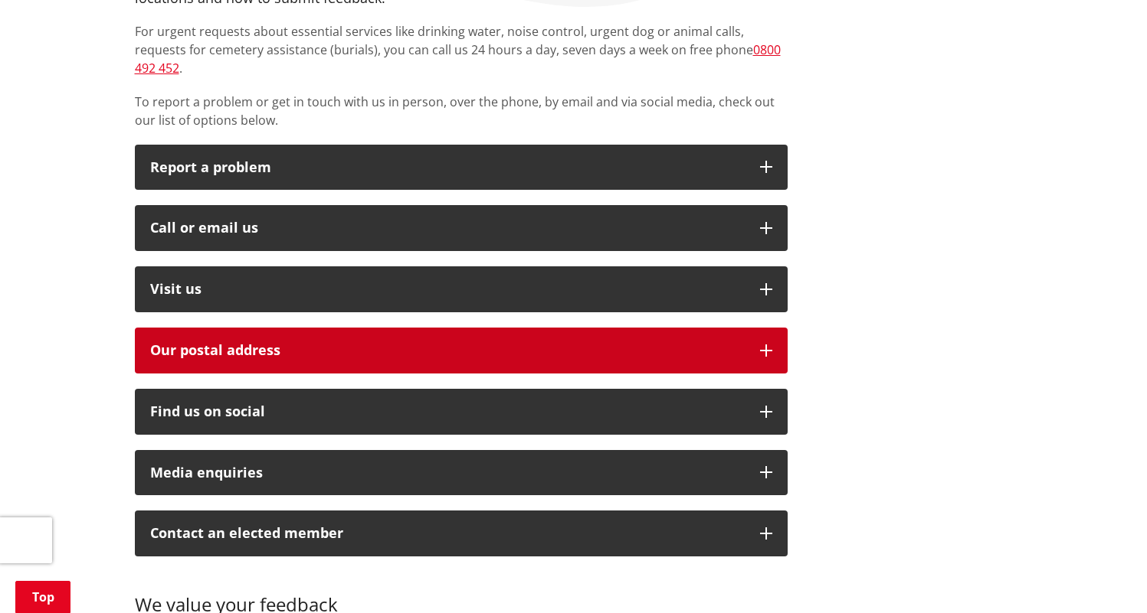
click at [740, 343] on h2 "Our postal address" at bounding box center [447, 350] width 594 height 15
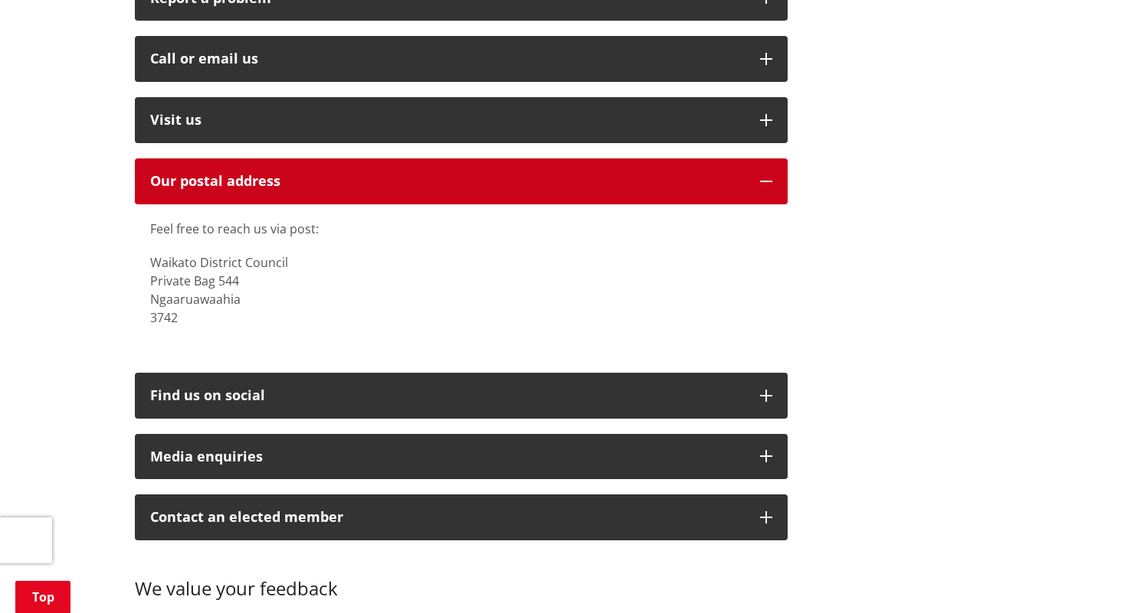
scroll to position [509, 0]
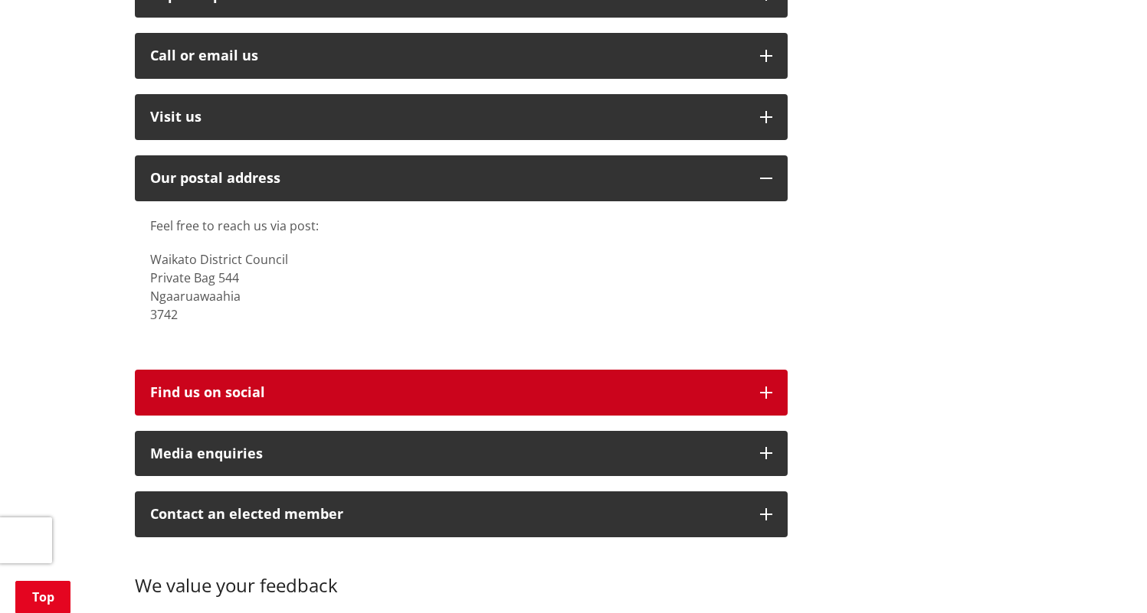
click at [733, 385] on div "Find us on social" at bounding box center [447, 392] width 594 height 15
